Goal: Find specific page/section: Find specific page/section

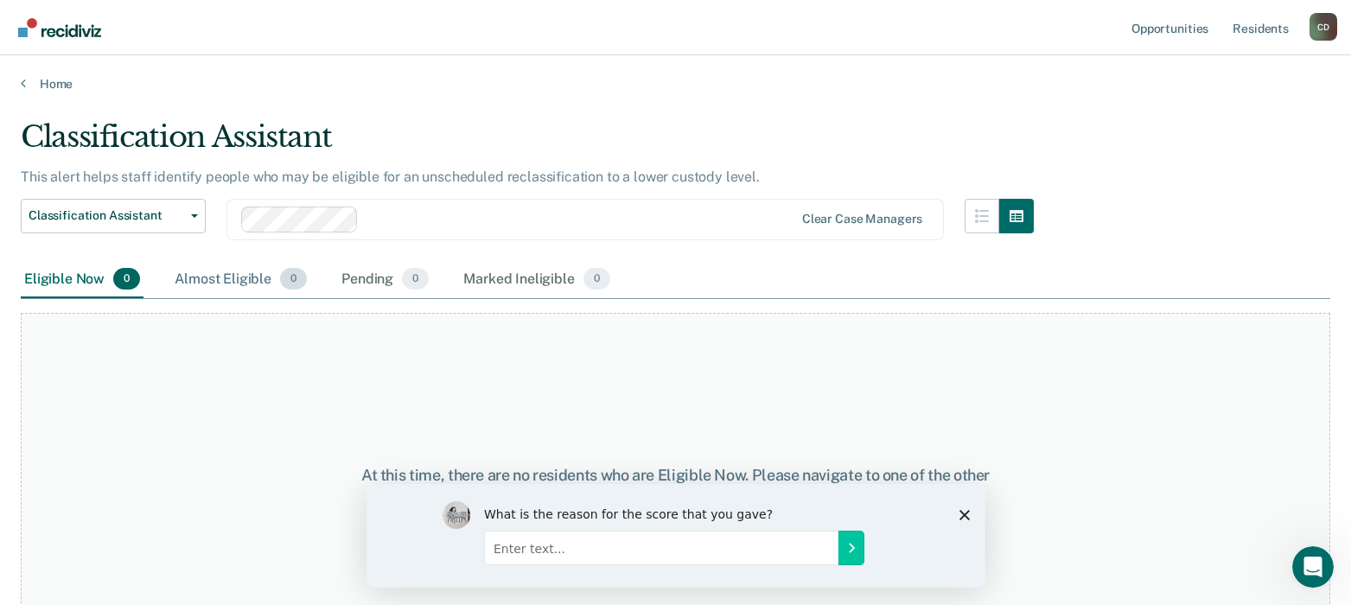
click at [245, 281] on div "Almost Eligible 0" at bounding box center [240, 280] width 139 height 38
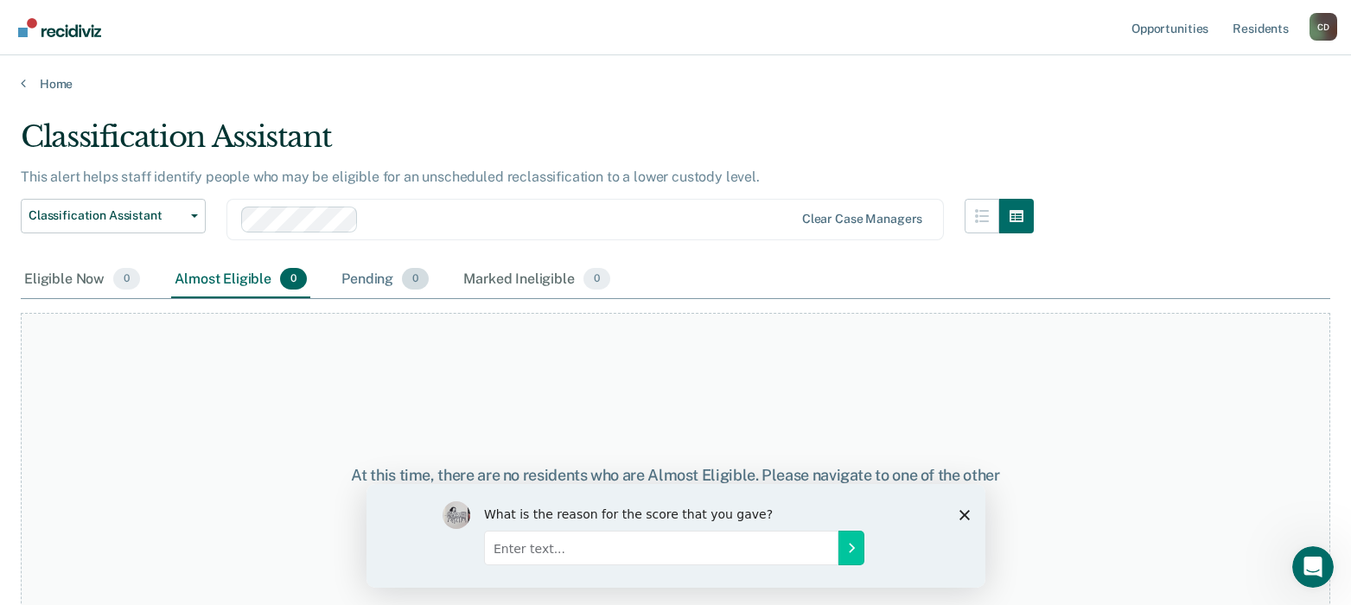
click at [378, 278] on div "Pending 0" at bounding box center [385, 280] width 94 height 38
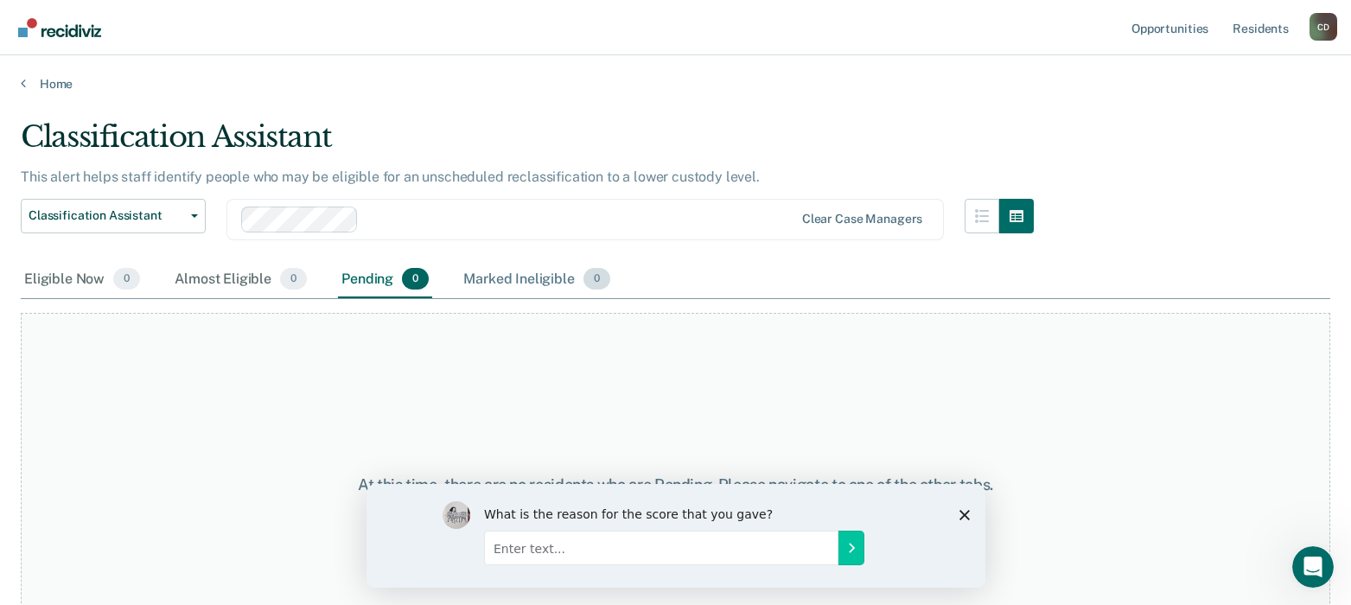
click at [509, 283] on div "Marked Ineligible 0" at bounding box center [537, 280] width 154 height 38
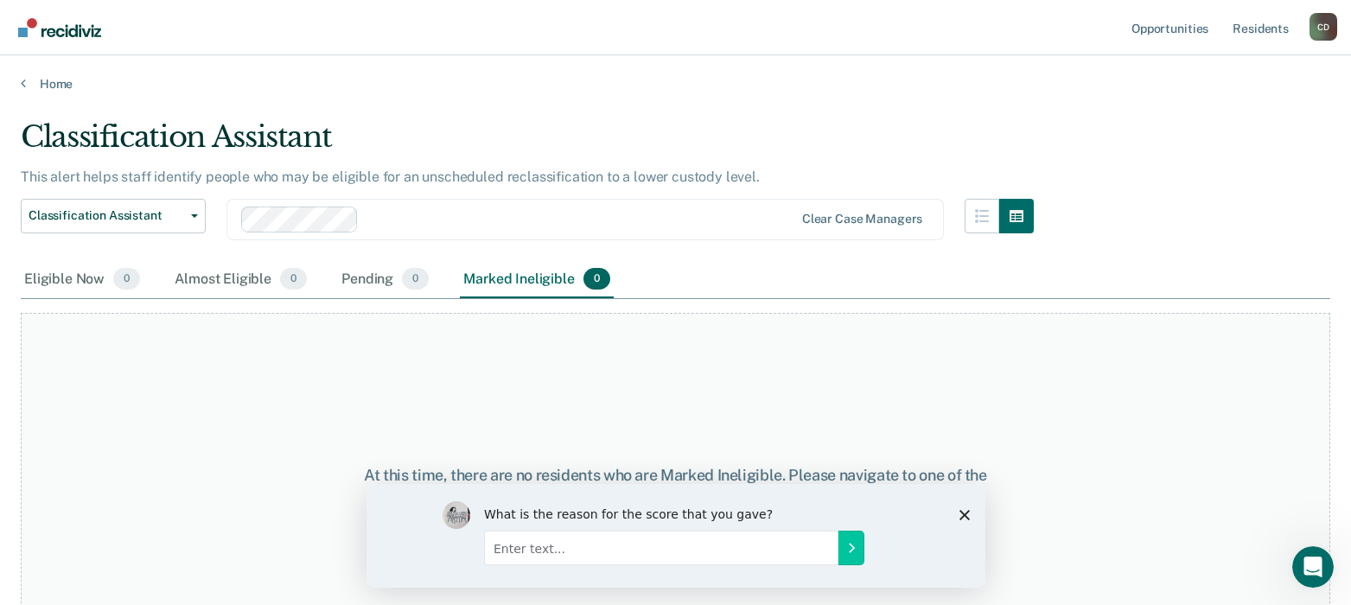
drag, startPoint x: 59, startPoint y: 284, endPoint x: 189, endPoint y: 342, distance: 142.8
click at [60, 284] on div "Eligible Now 0" at bounding box center [82, 280] width 123 height 38
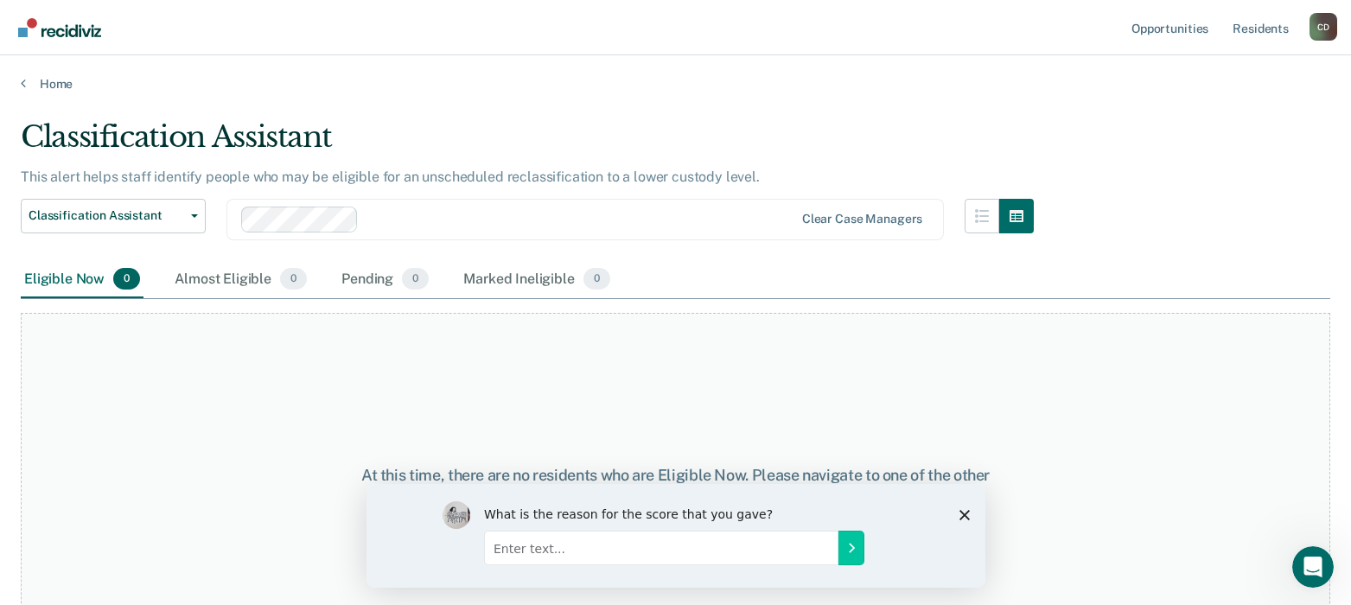
click at [495, 213] on div at bounding box center [580, 219] width 428 height 20
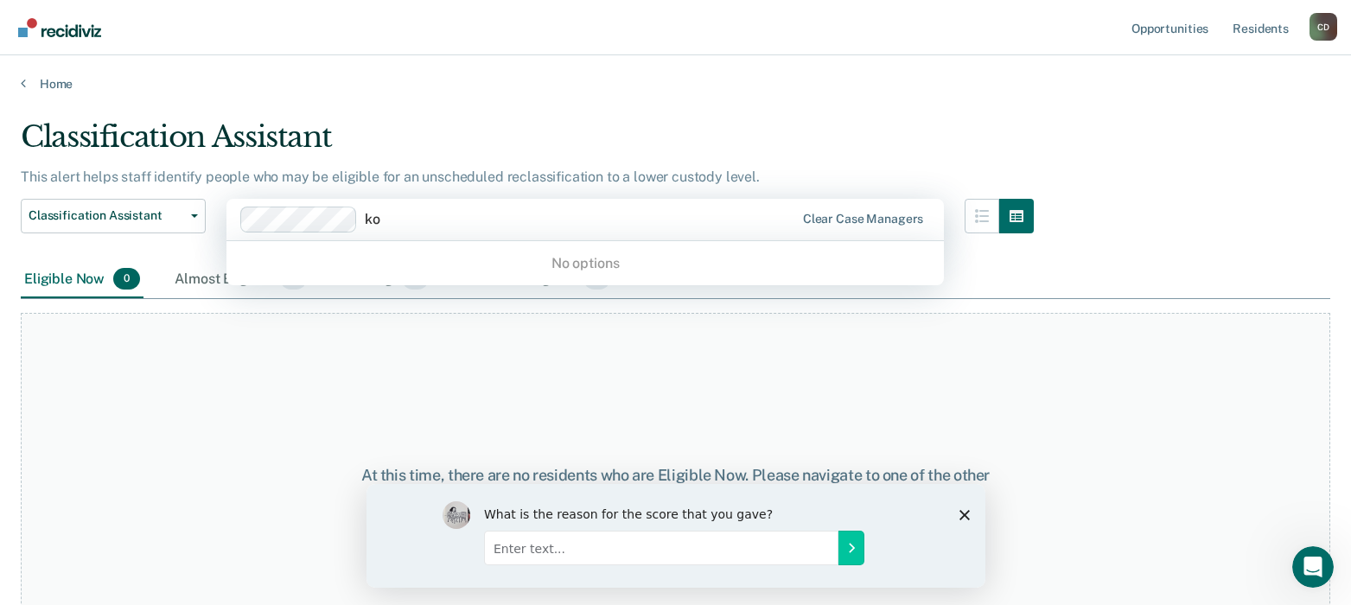
type input "k"
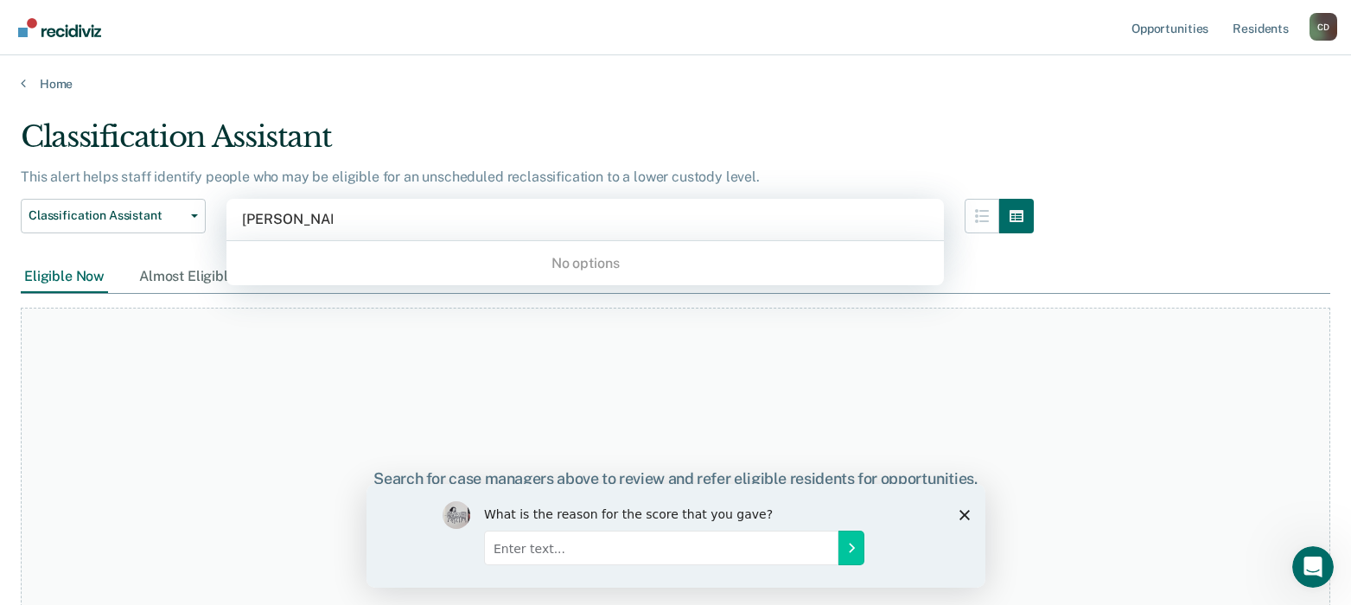
type input "[PERSON_NAME]"
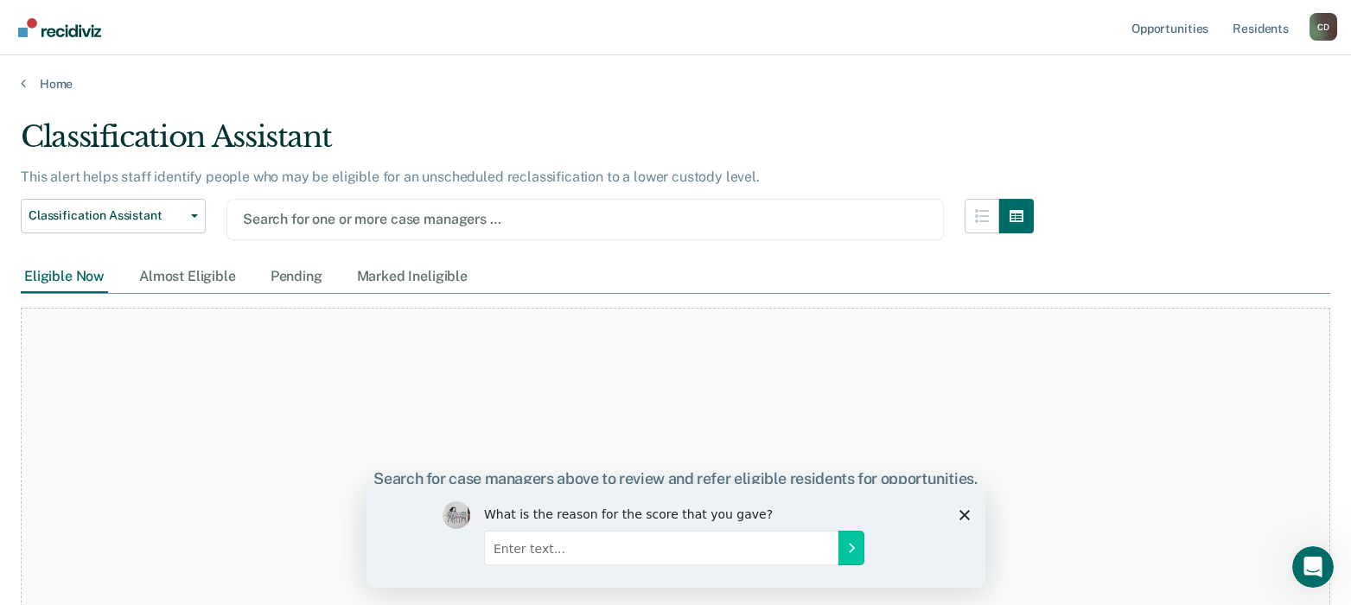
drag, startPoint x: 398, startPoint y: 202, endPoint x: 229, endPoint y: 205, distance: 168.6
click at [229, 205] on div "Search for one or more case managers …" at bounding box center [584, 219] width 717 height 41
